Goal: Task Accomplishment & Management: Manage account settings

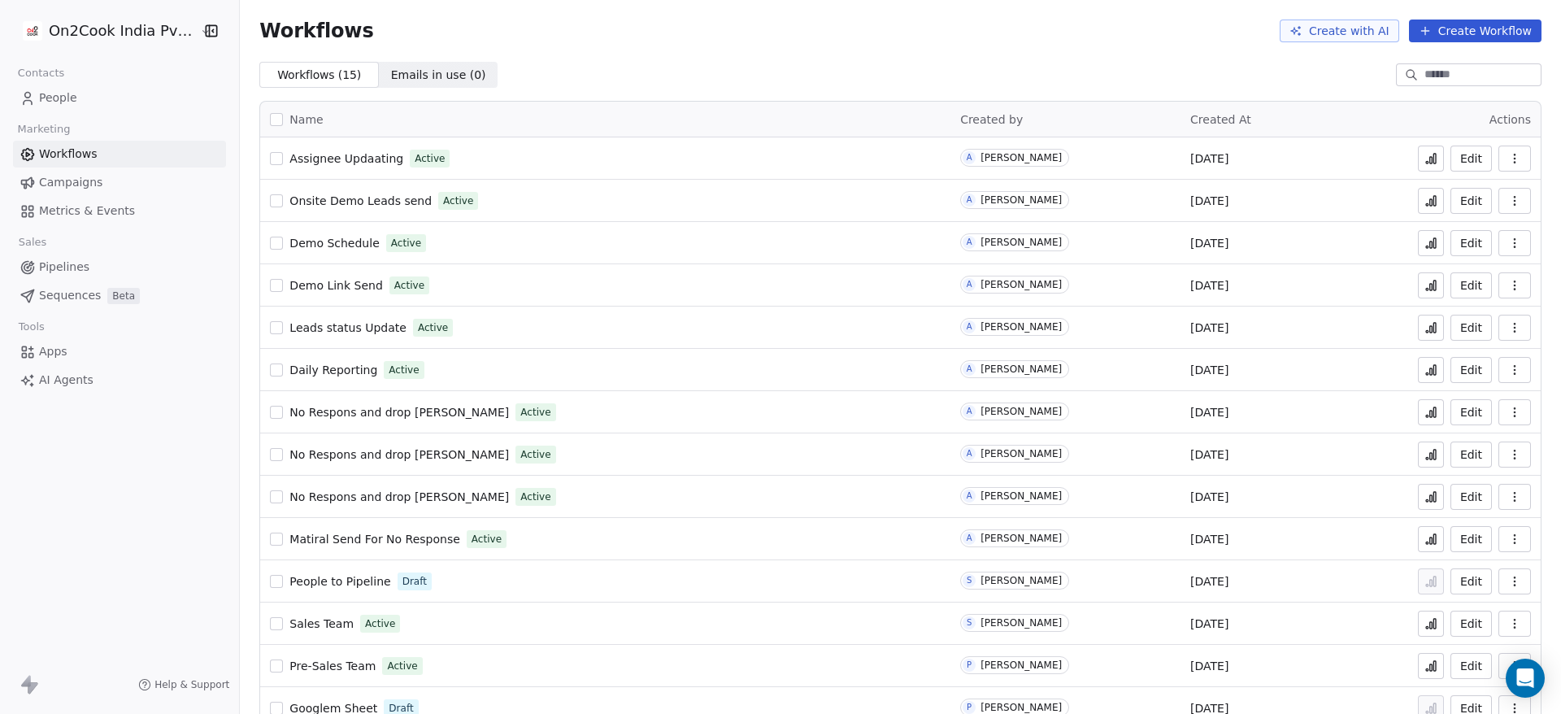
click at [76, 100] on link "People" at bounding box center [119, 98] width 213 height 27
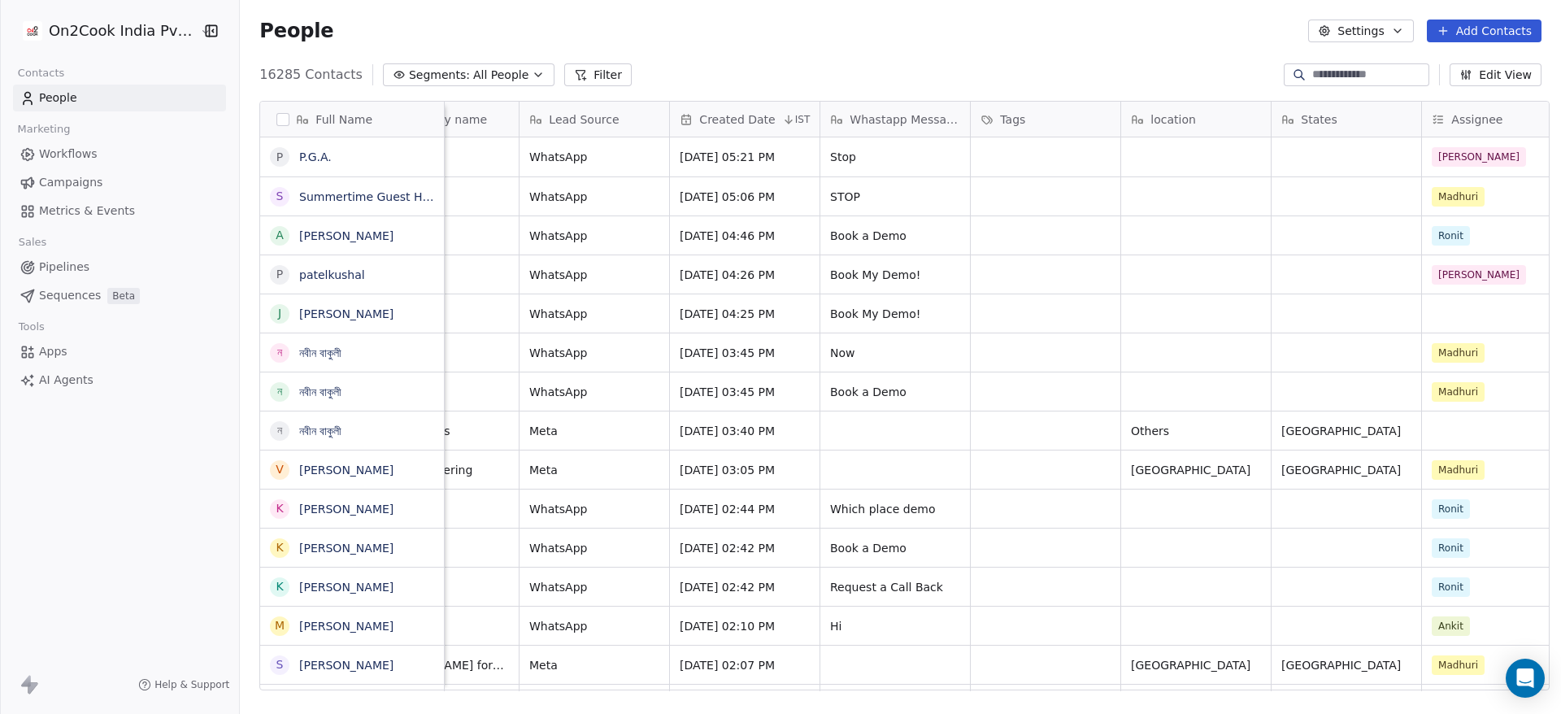
scroll to position [0, 669]
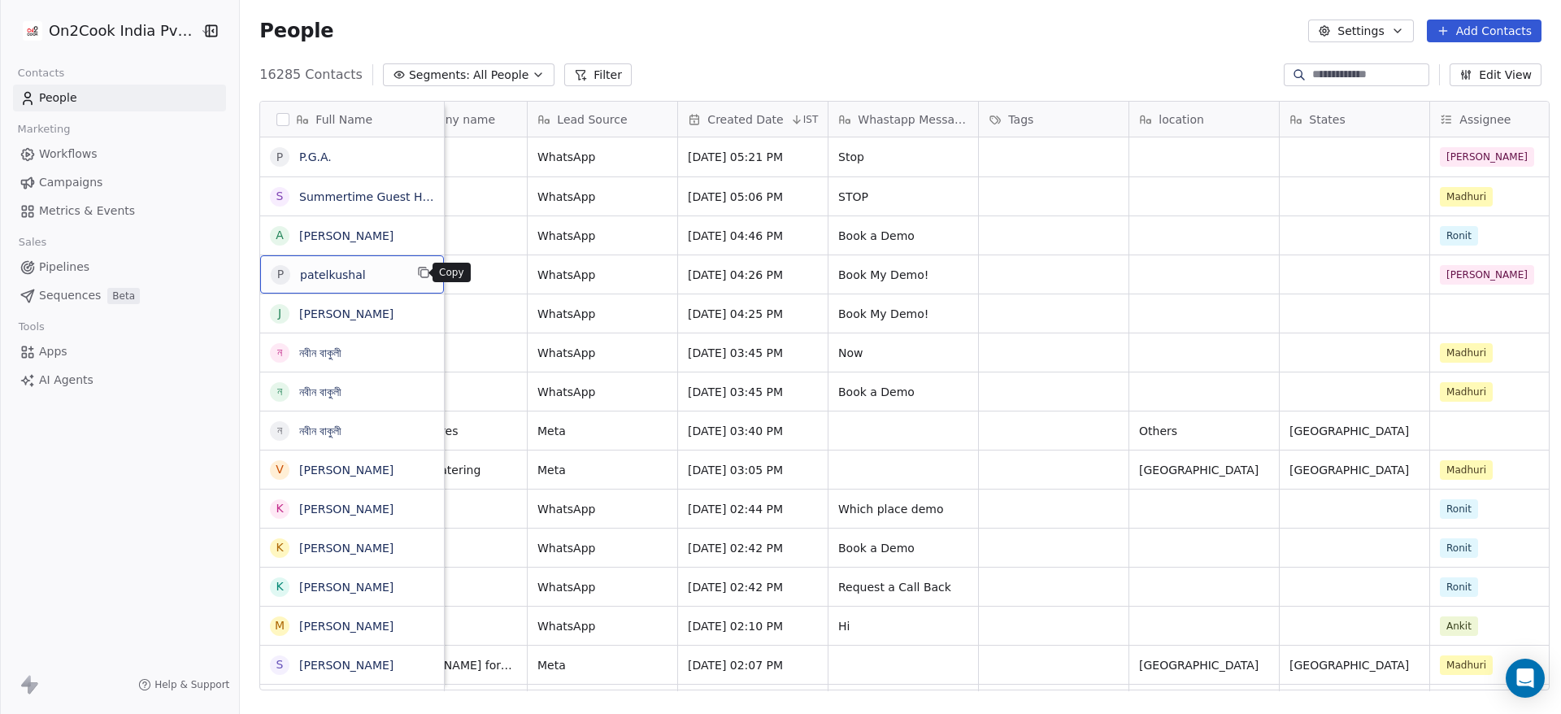
click at [421, 276] on icon "grid" at bounding box center [424, 273] width 7 height 7
click at [1370, 78] on input at bounding box center [1369, 75] width 114 height 16
paste input "**********"
type input "**********"
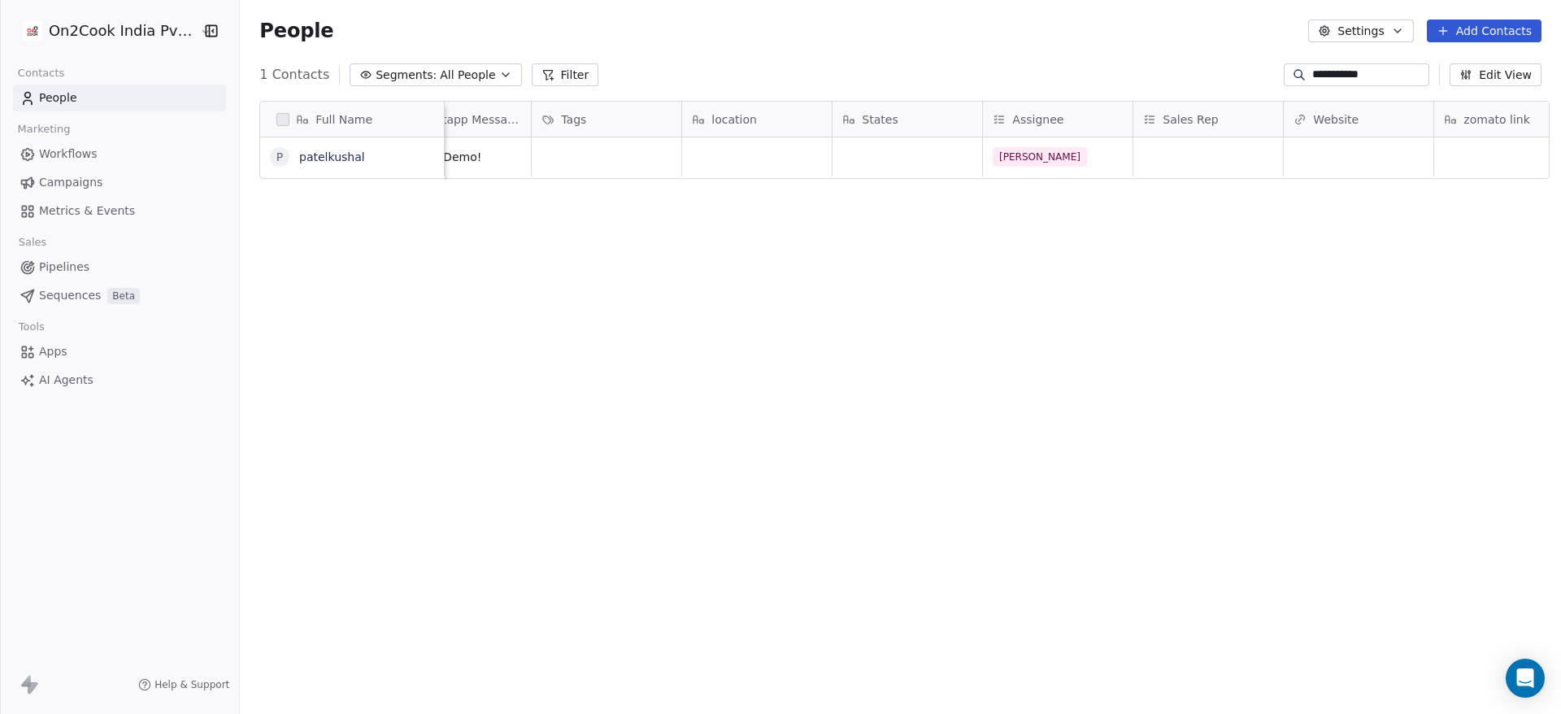
scroll to position [0, 1122]
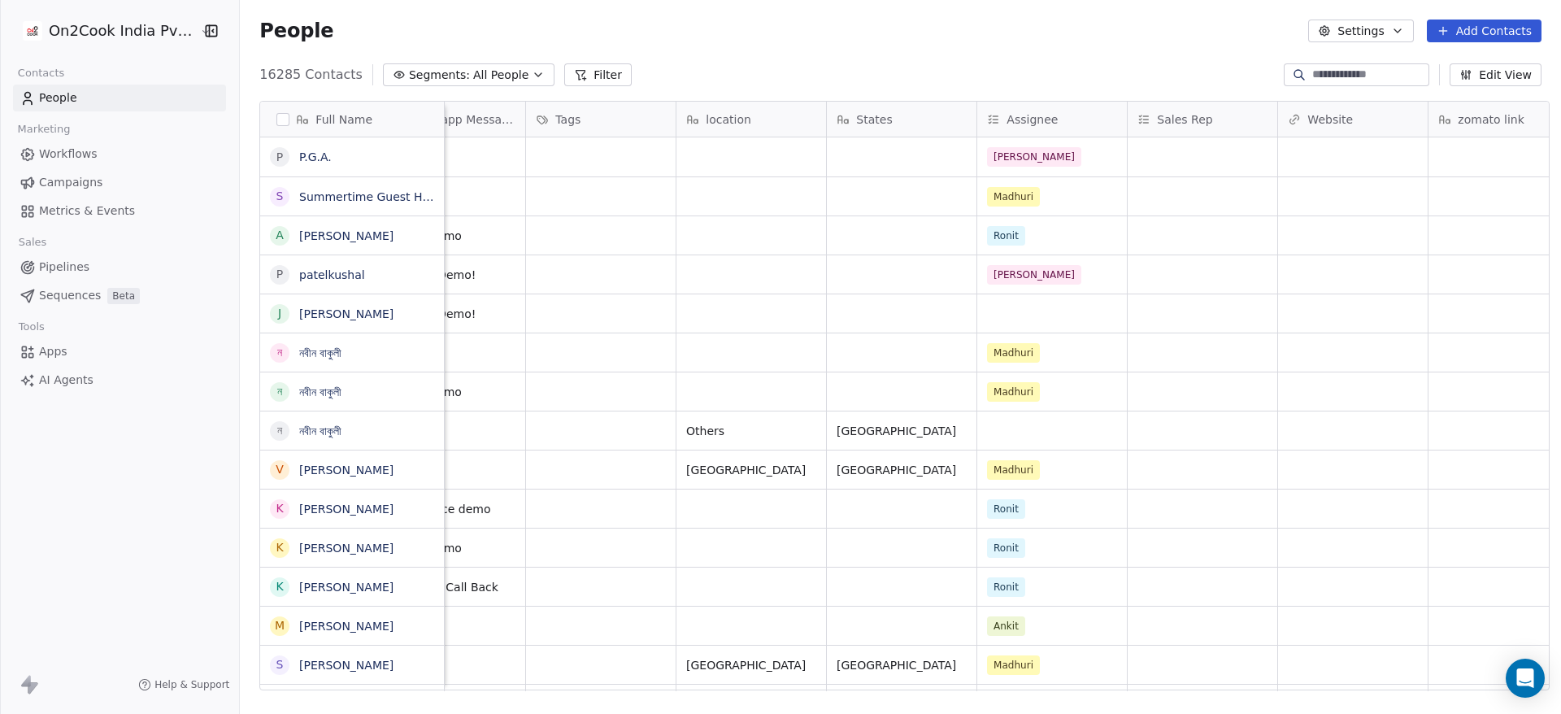
click at [276, 123] on button "button" at bounding box center [282, 119] width 13 height 13
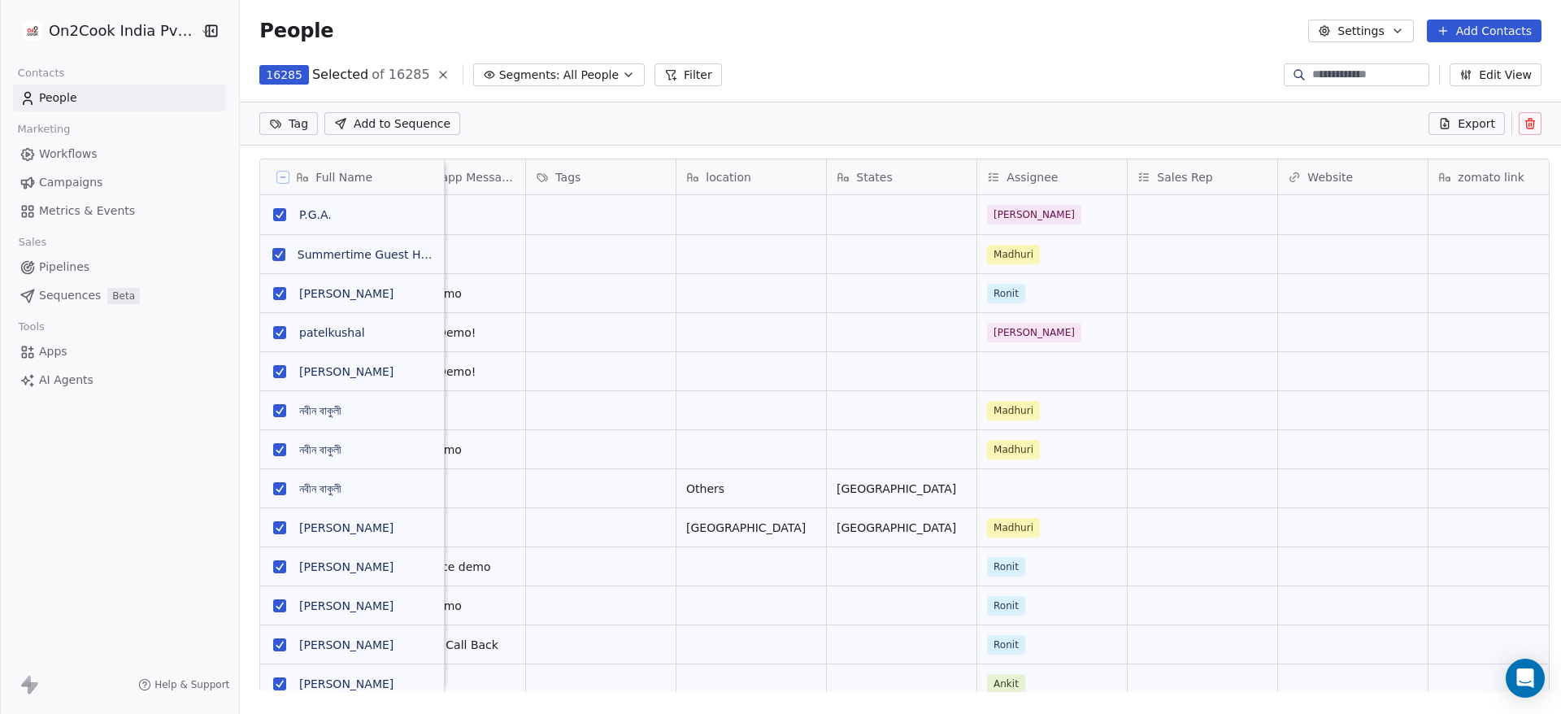
scroll to position [552, 1310]
click at [878, 68] on div "16285 Selected of 16285 Segments: All People Filter Edit View" at bounding box center [900, 75] width 1321 height 26
click at [281, 177] on icon at bounding box center [283, 177] width 5 height 0
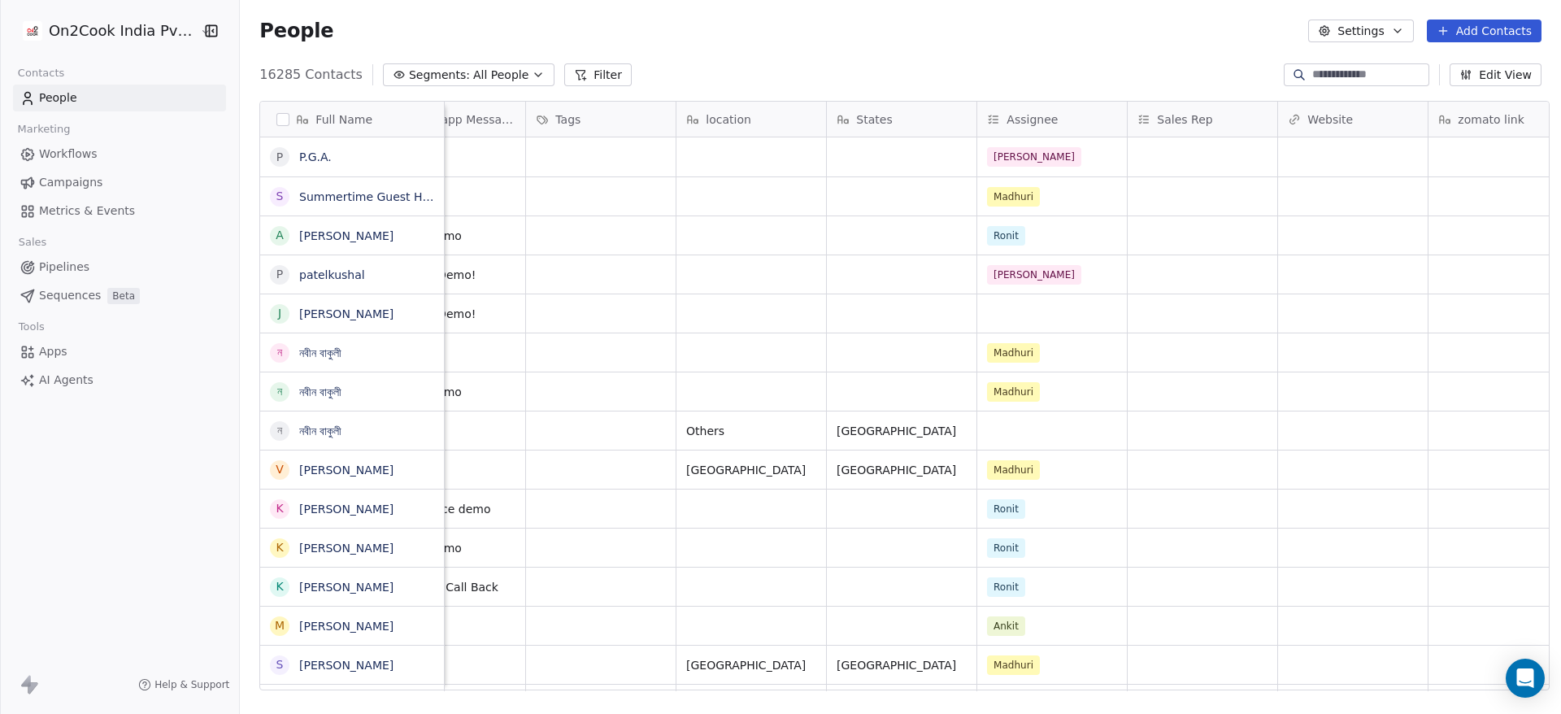
scroll to position [609, 1310]
click at [574, 72] on icon at bounding box center [580, 74] width 13 height 13
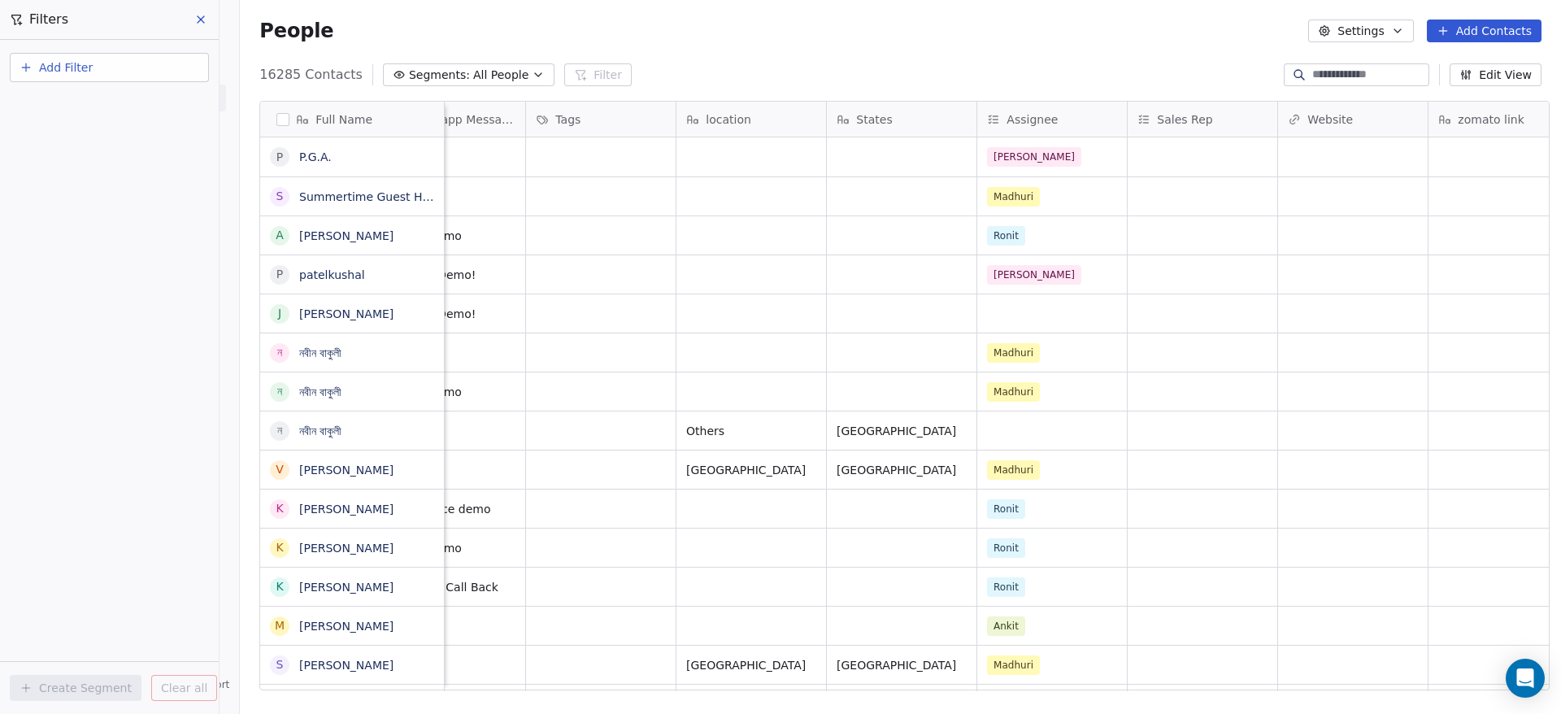
click at [118, 72] on button "Add Filter" at bounding box center [109, 67] width 199 height 29
click at [139, 108] on div "Contact properties" at bounding box center [109, 106] width 165 height 17
type input "*"
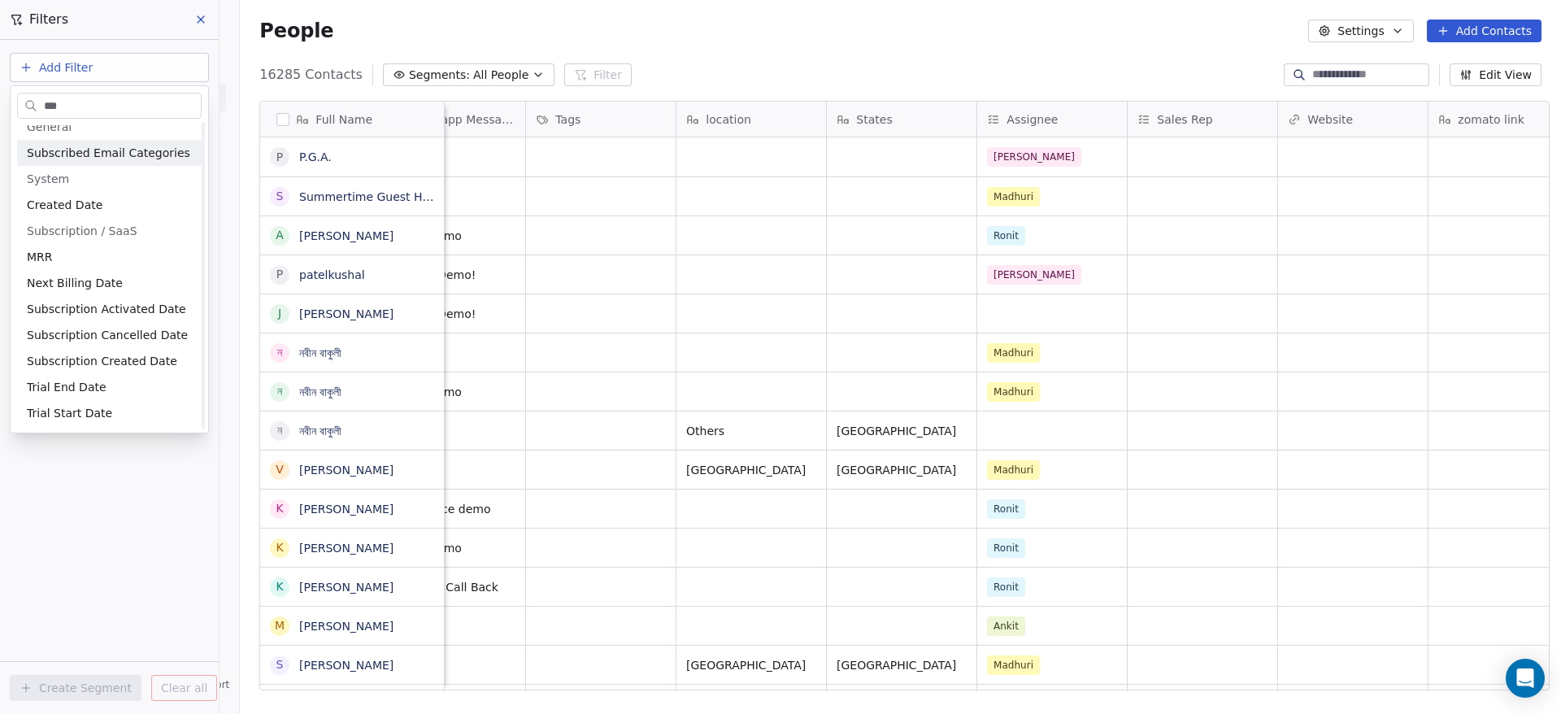
scroll to position [0, 0]
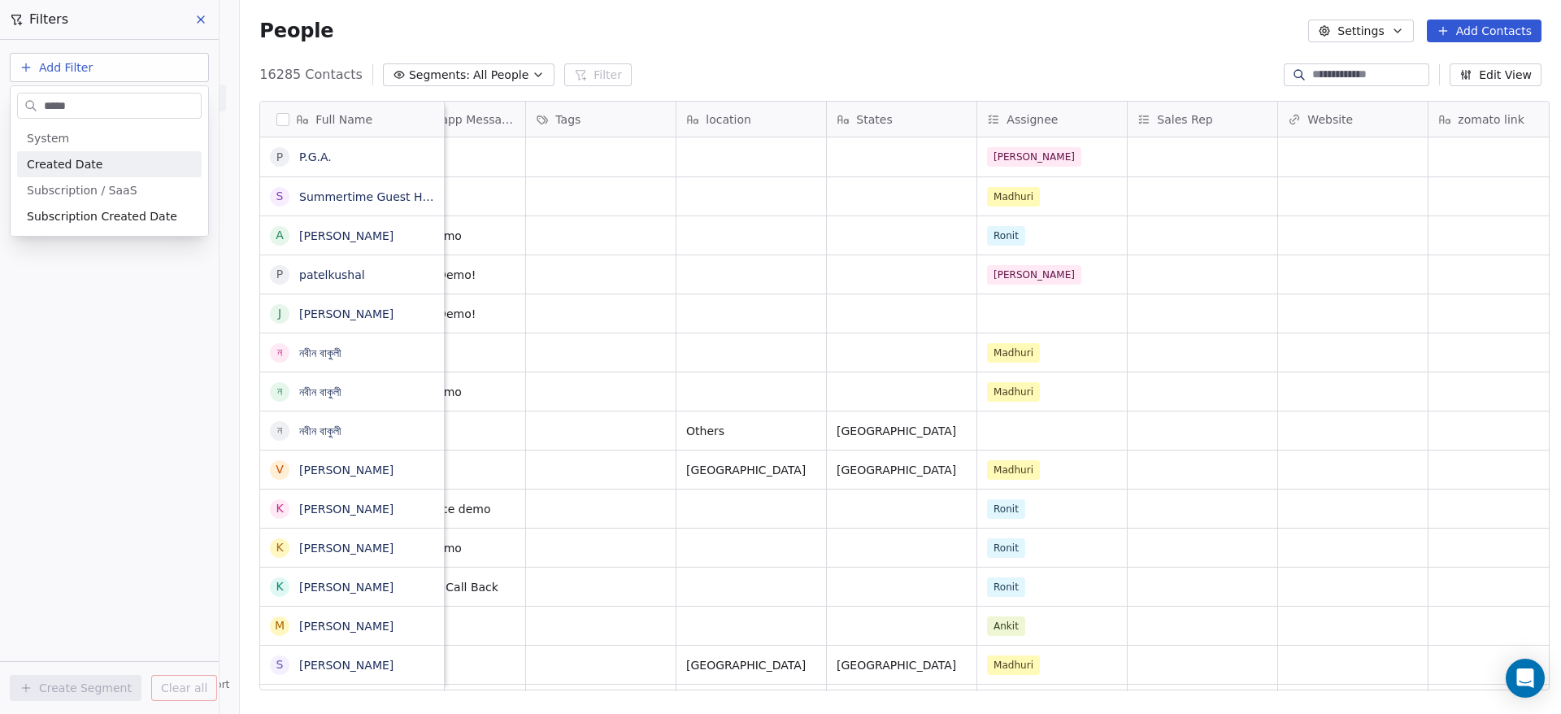
type input "*****"
click at [158, 156] on div "Created Date" at bounding box center [109, 164] width 165 height 16
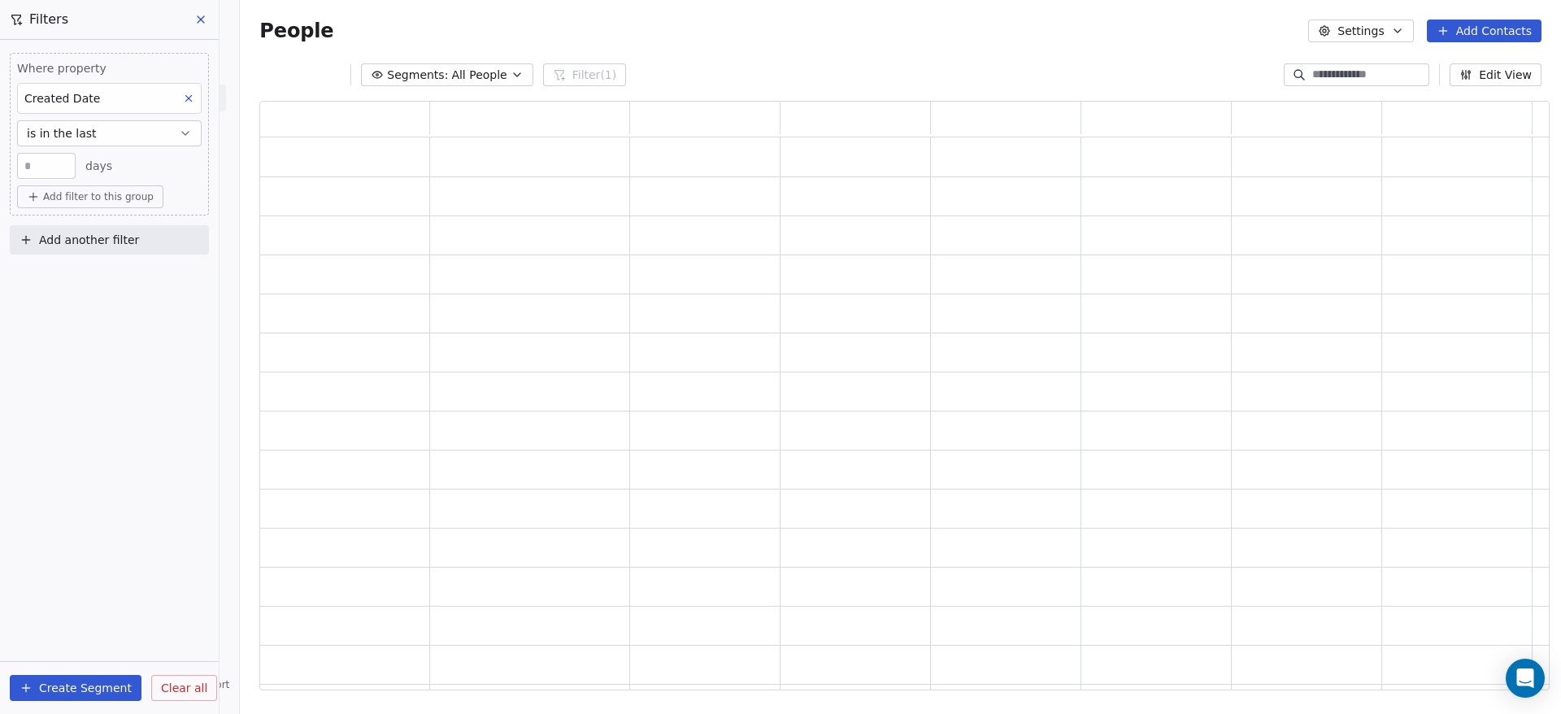
scroll to position [570, 1271]
click at [106, 137] on button "is in the last" at bounding box center [109, 133] width 185 height 26
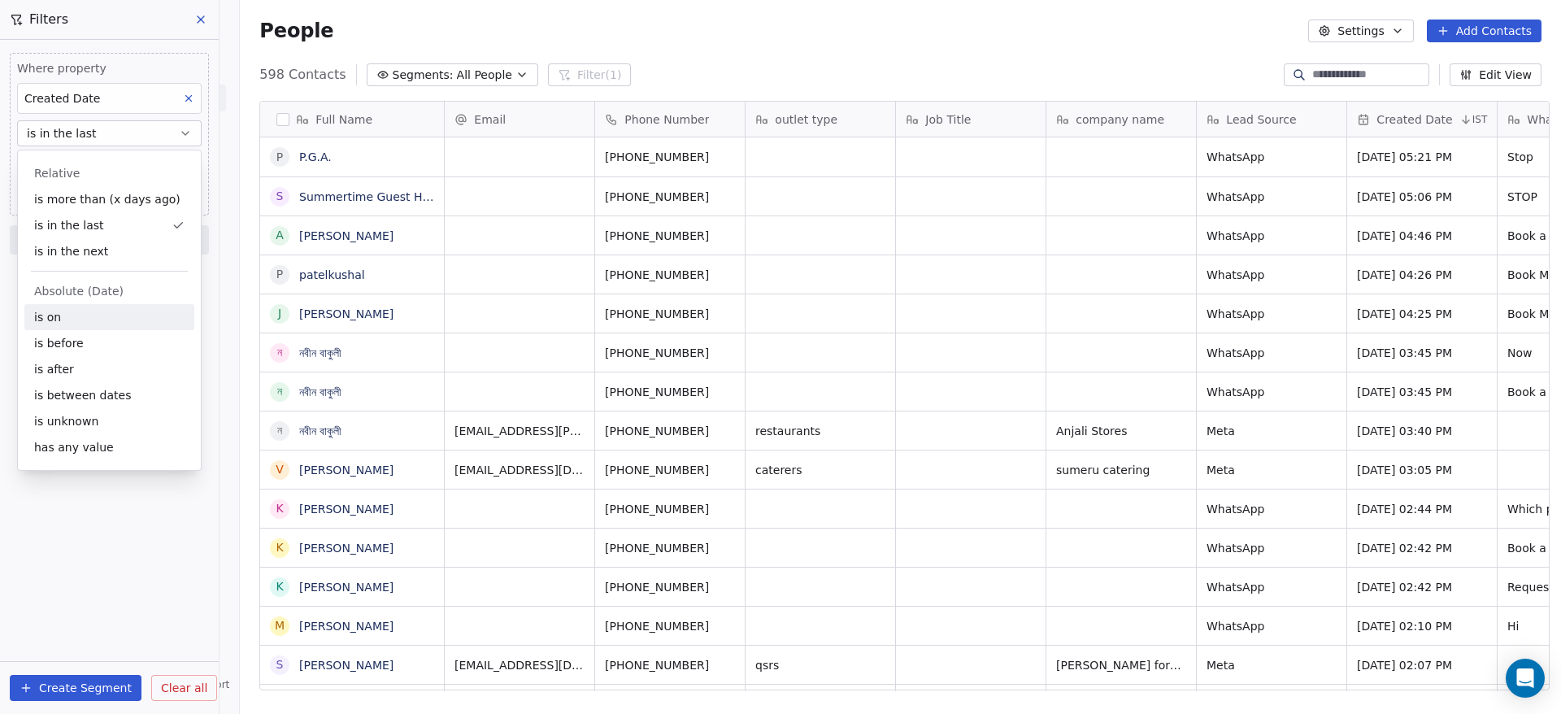
click at [105, 326] on div "is on" at bounding box center [109, 317] width 170 height 26
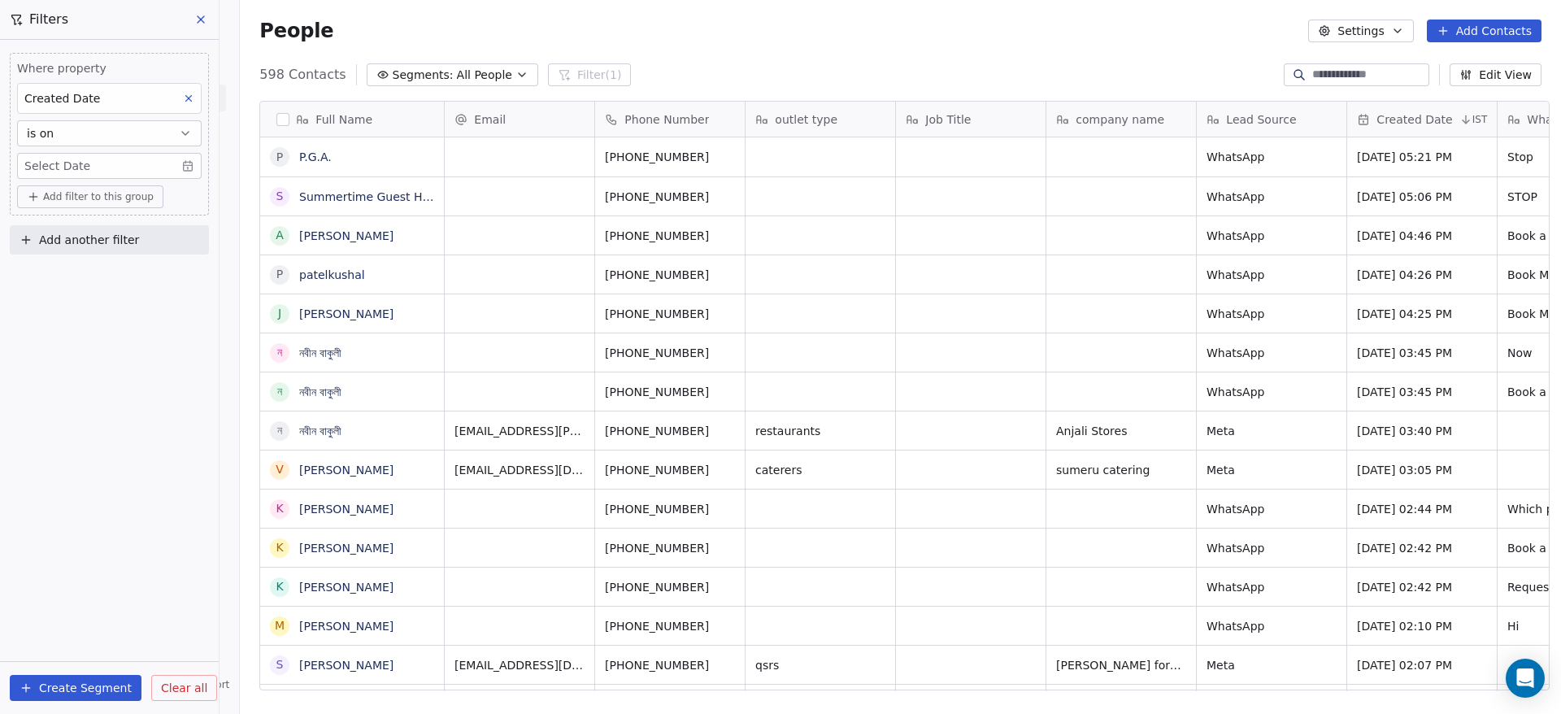
click at [140, 129] on button "is on" at bounding box center [109, 133] width 185 height 26
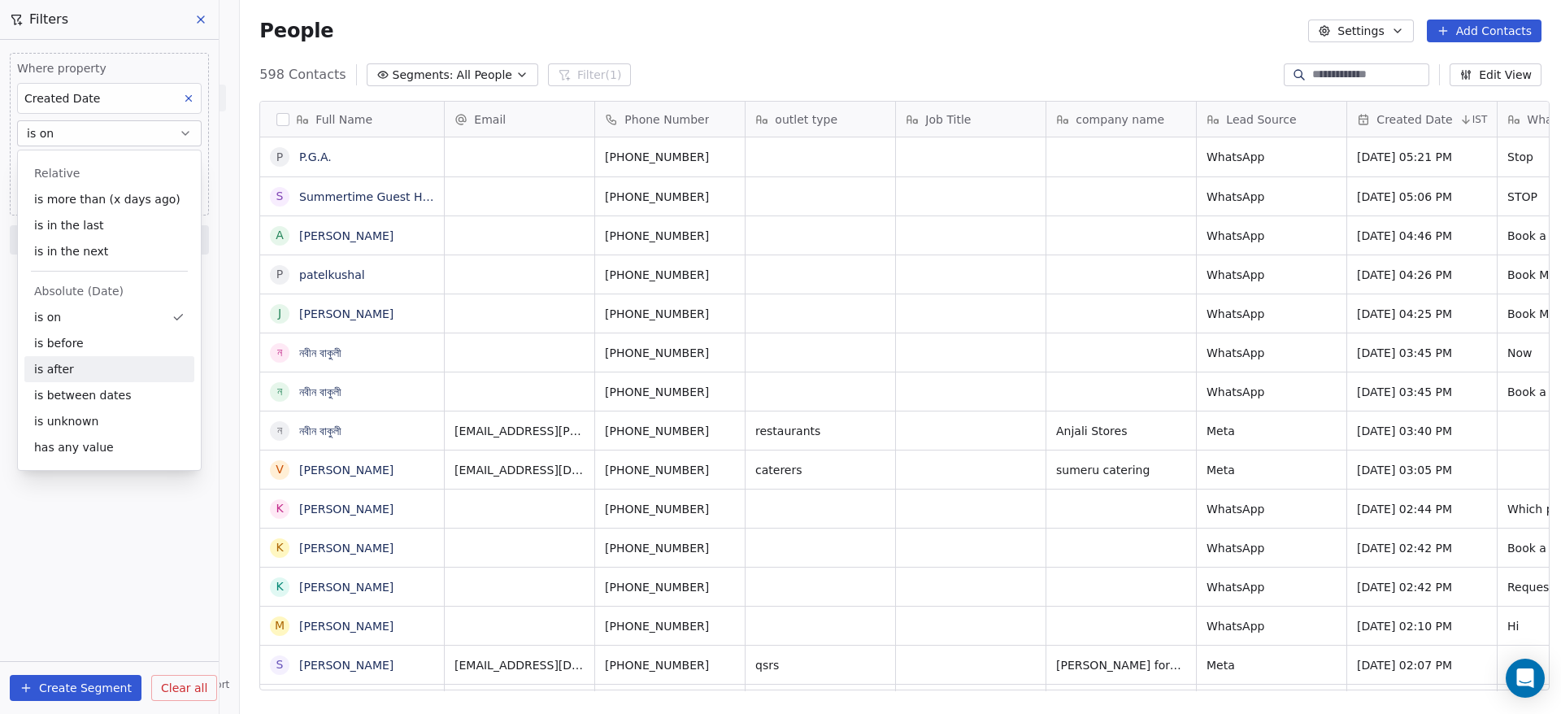
click at [114, 364] on div "is after" at bounding box center [109, 369] width 170 height 26
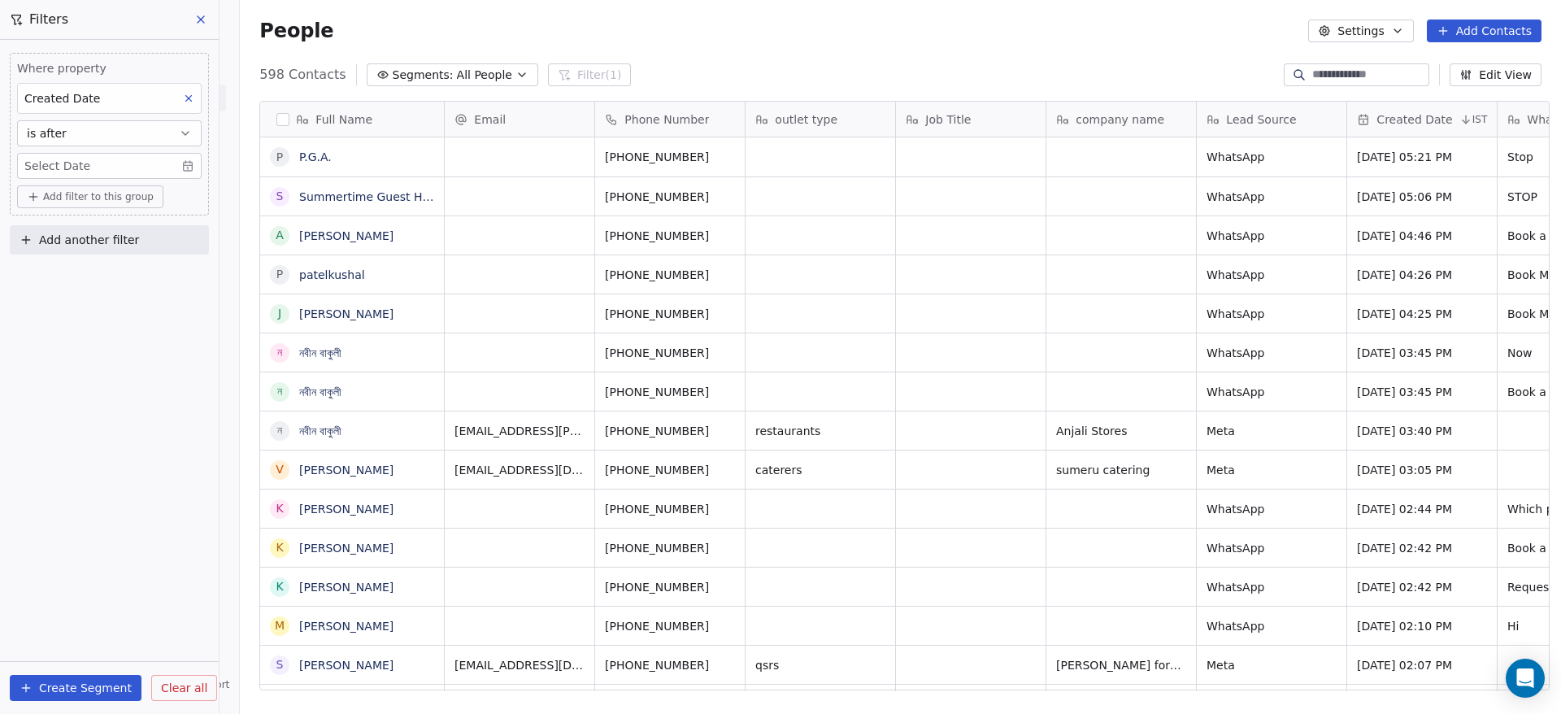
click at [121, 161] on body "On2Cook India Pvt. Ltd. Contacts People Marketing Workflows Campaigns Metrics &…" at bounding box center [780, 357] width 1561 height 714
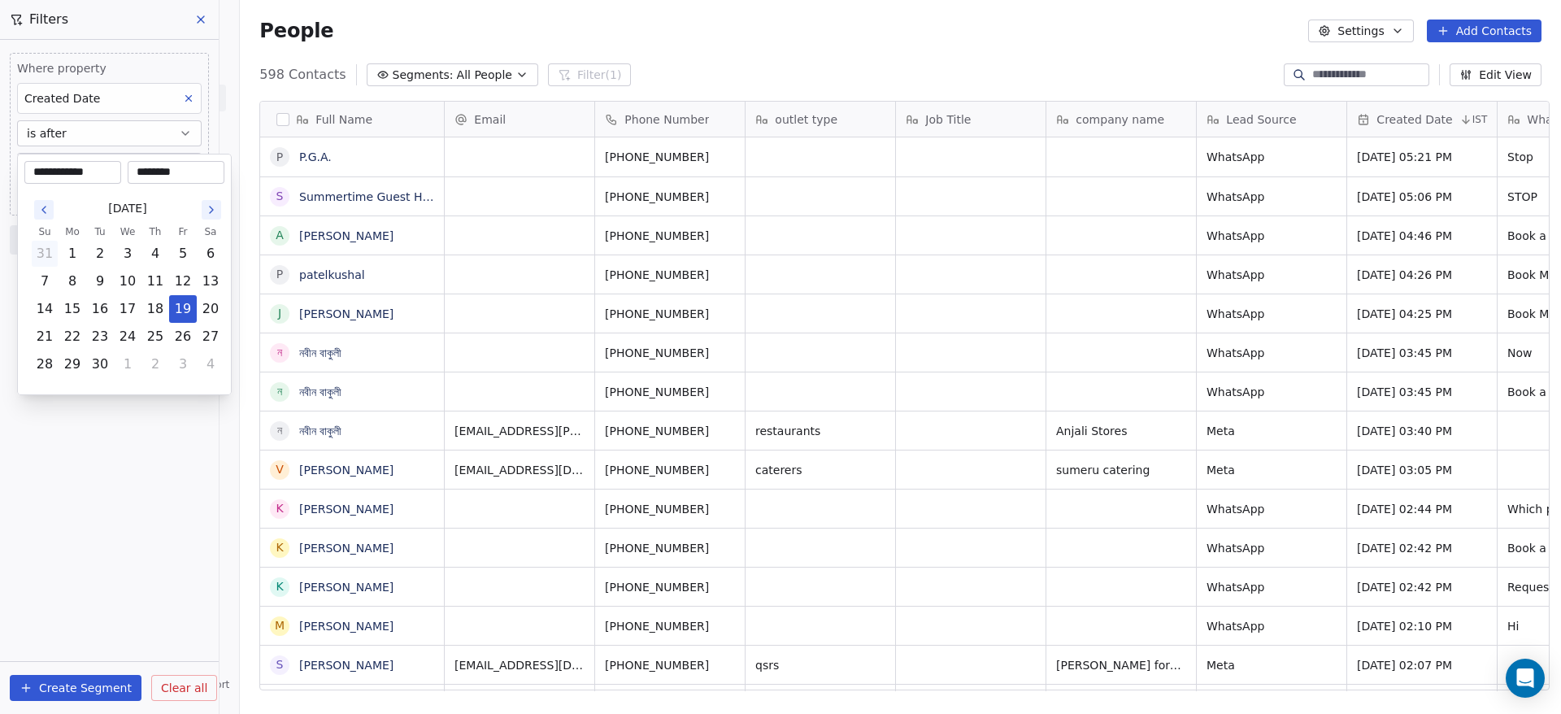
click at [40, 254] on button "31" at bounding box center [45, 254] width 26 height 26
type input "**********"
click at [94, 518] on html "On2Cook India Pvt. Ltd. Contacts People Marketing Workflows Campaigns Metrics &…" at bounding box center [780, 357] width 1561 height 714
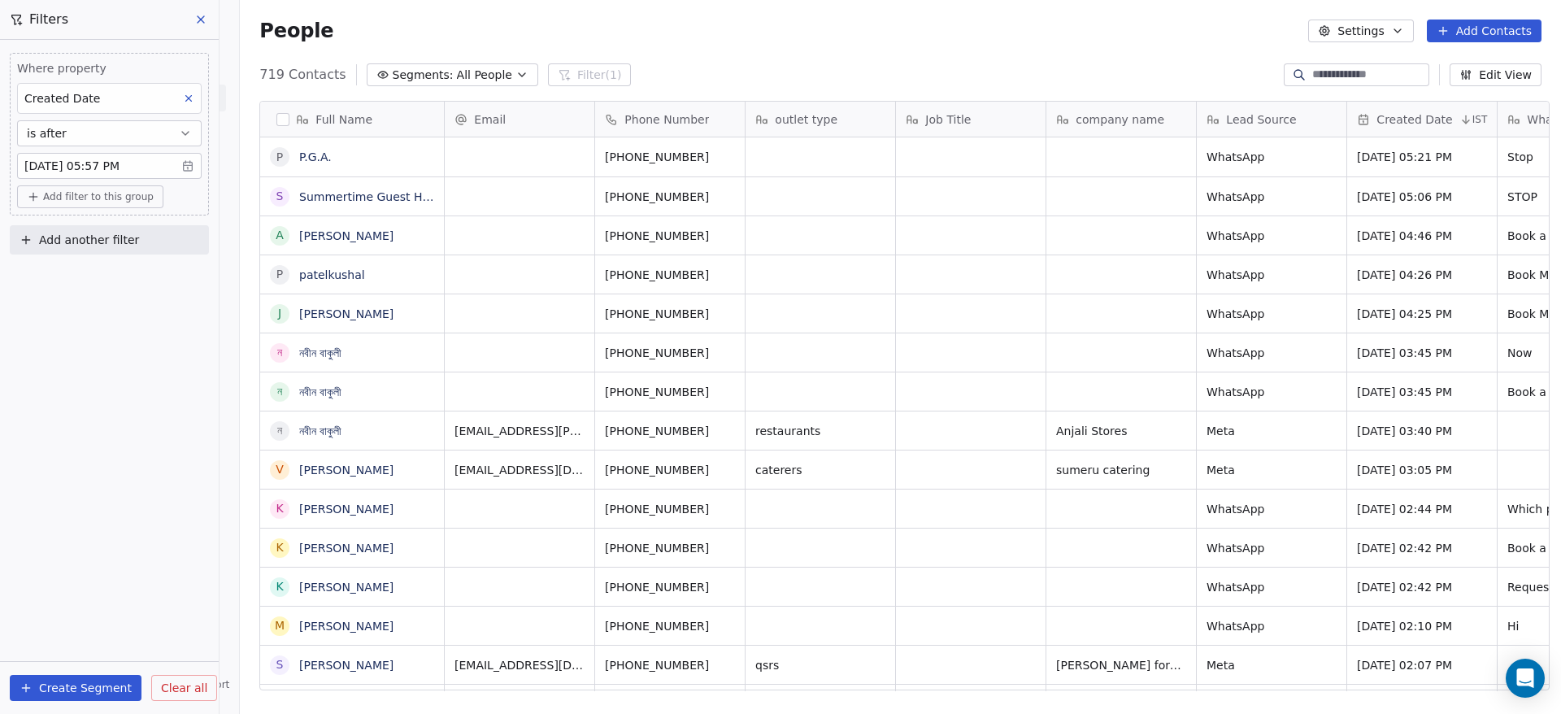
scroll to position [20, 20]
click at [277, 115] on button "button" at bounding box center [282, 119] width 13 height 13
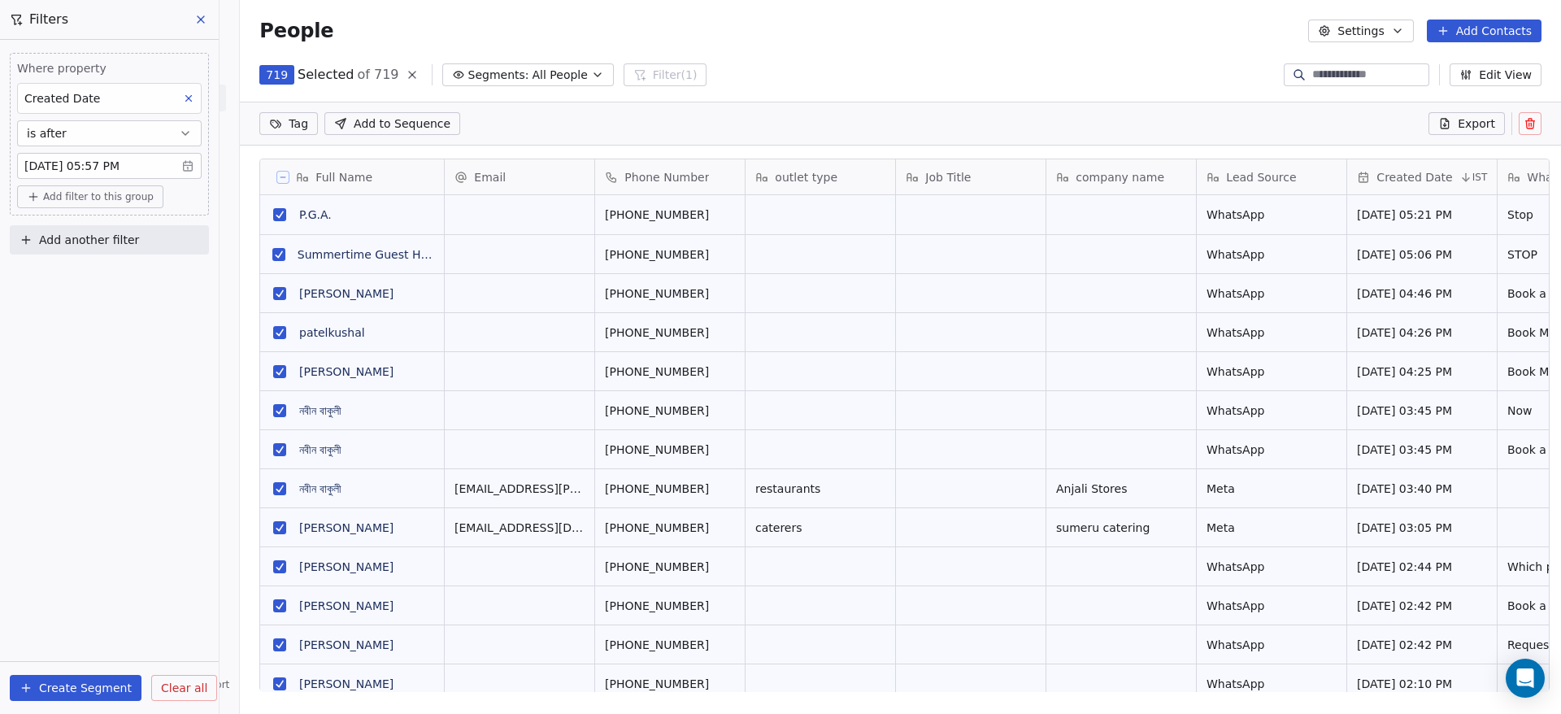
scroll to position [552, 1310]
click at [1489, 129] on span "Export" at bounding box center [1476, 123] width 37 height 16
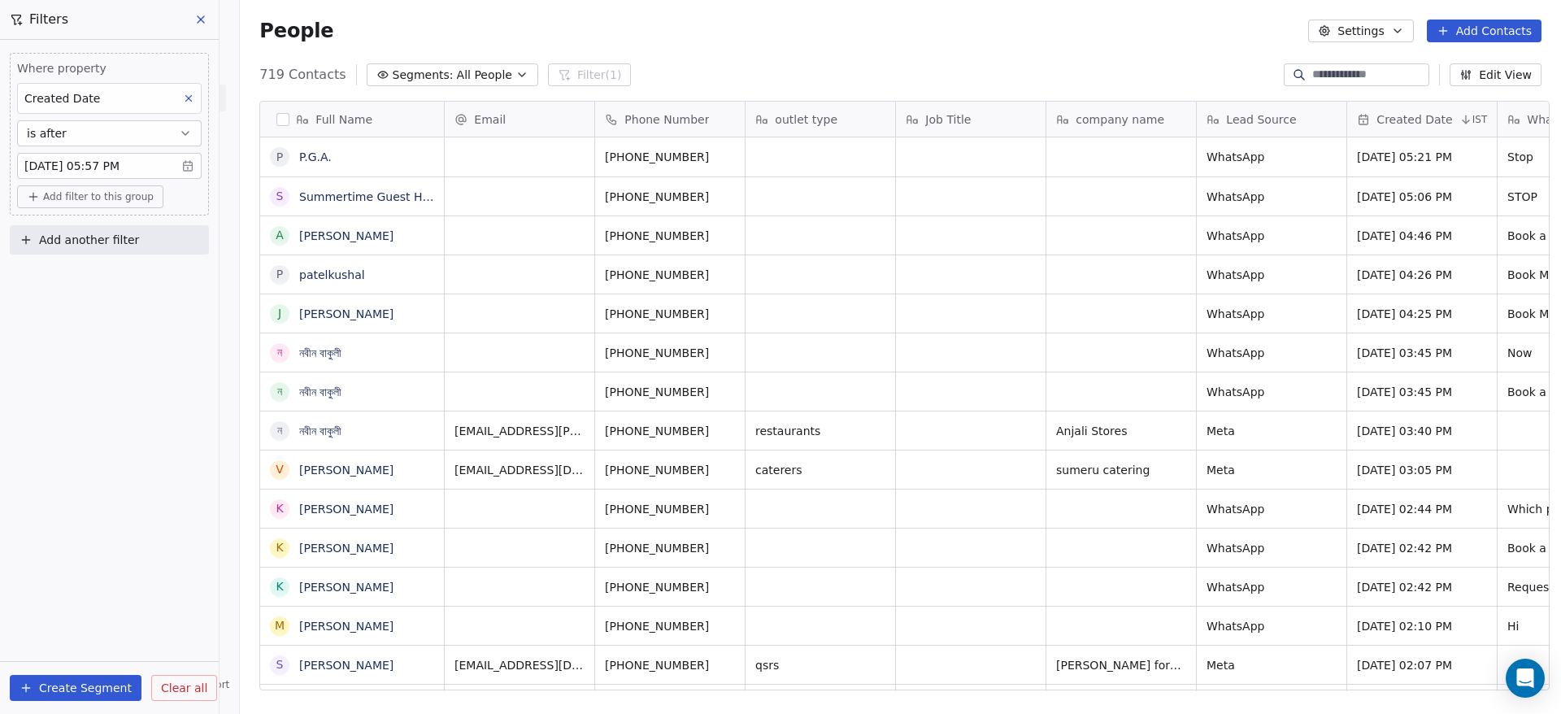
scroll to position [609, 1310]
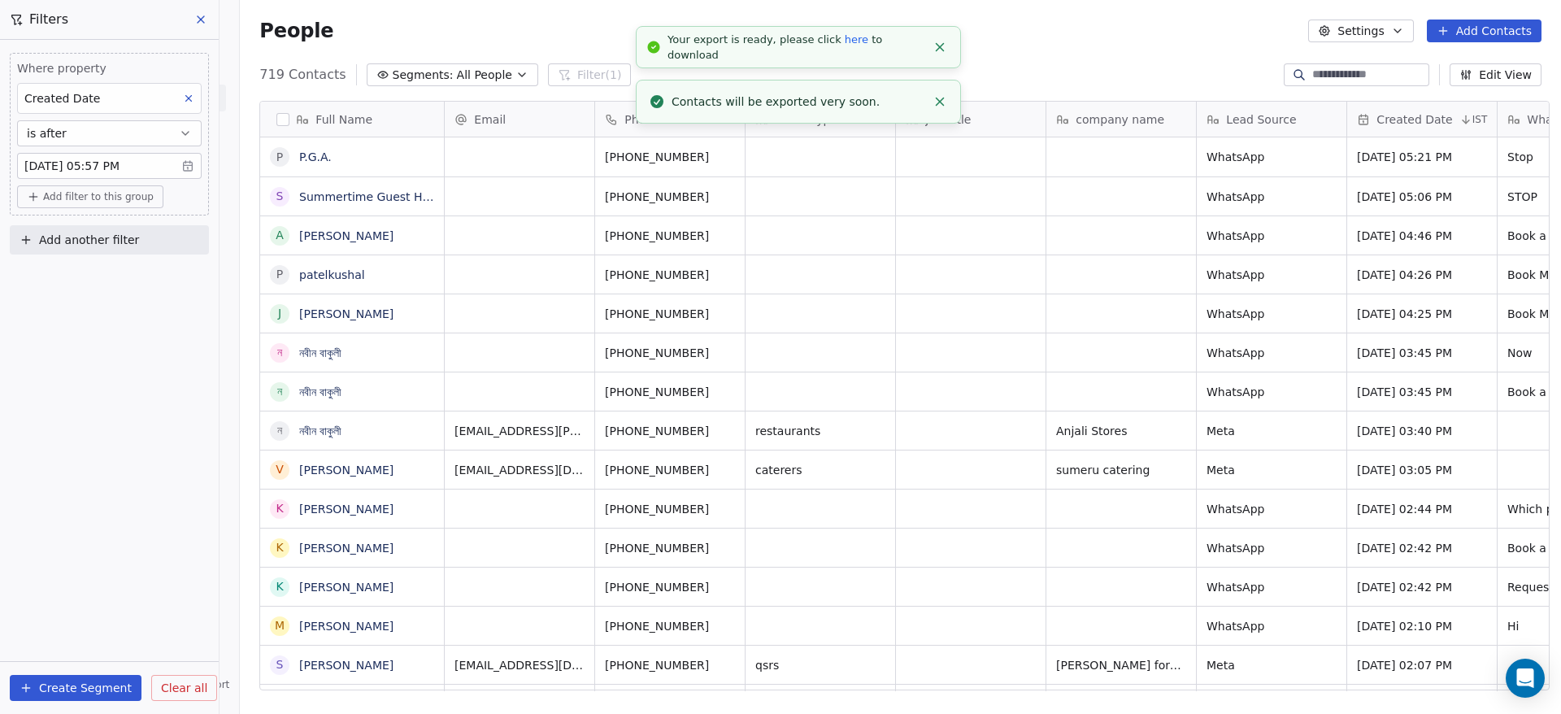
click at [845, 46] on link "here" at bounding box center [857, 39] width 24 height 12
